Goal: Transaction & Acquisition: Purchase product/service

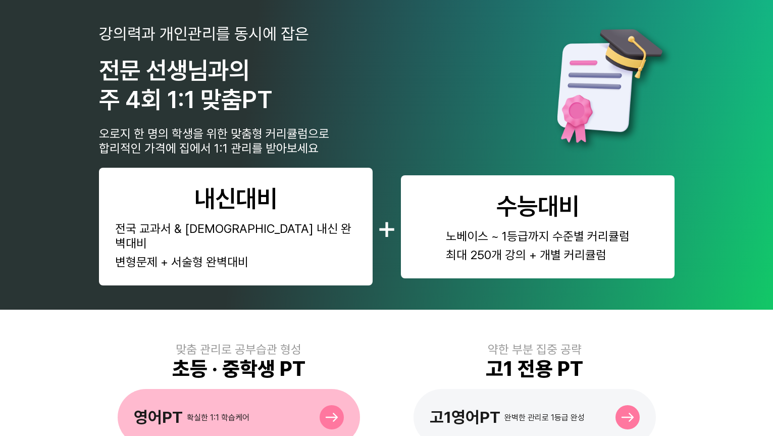
scroll to position [137, 0]
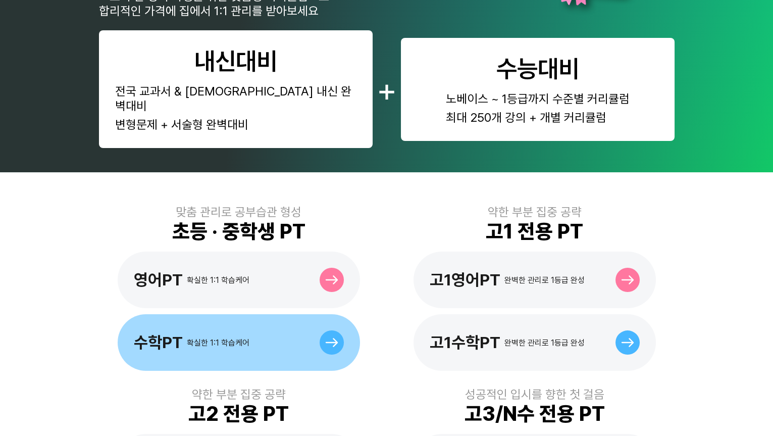
click at [281, 314] on div "수학PT 확실한 1:1 학습케어" at bounding box center [239, 342] width 242 height 57
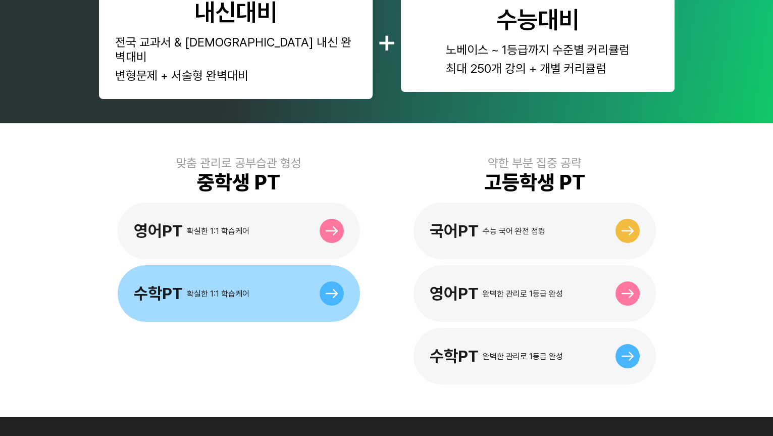
scroll to position [261, 0]
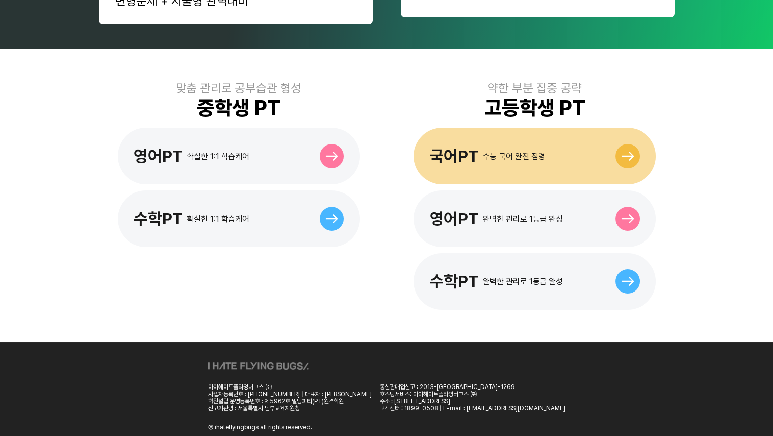
click at [452, 148] on div "국어PT" at bounding box center [454, 155] width 49 height 19
